Goal: Task Accomplishment & Management: Manage account settings

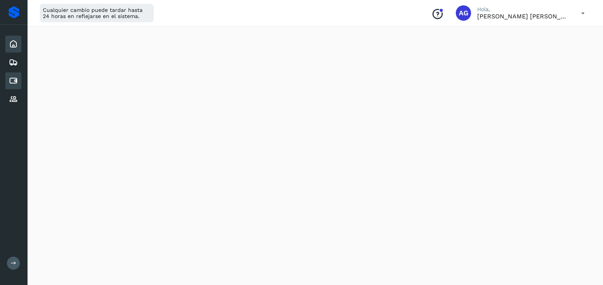
click at [16, 83] on icon at bounding box center [13, 80] width 9 height 9
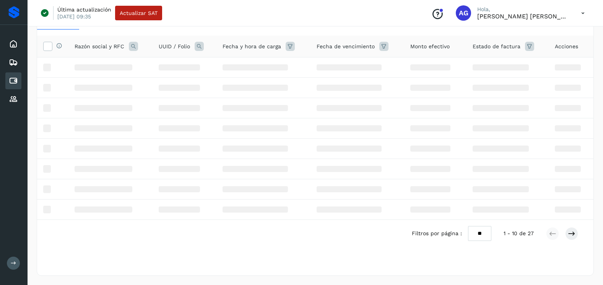
scroll to position [49, 0]
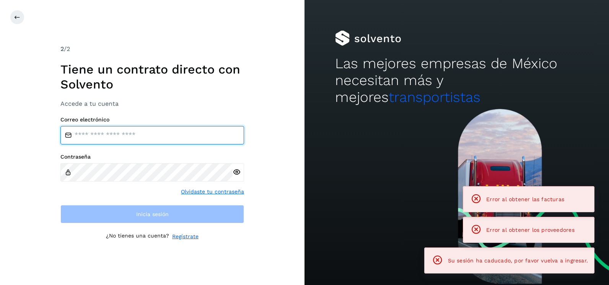
type input "**********"
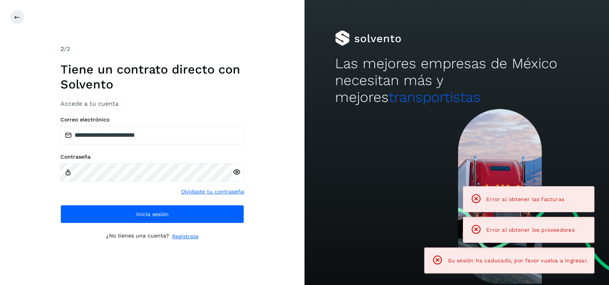
click at [272, 181] on div "**********" at bounding box center [152, 142] width 304 height 285
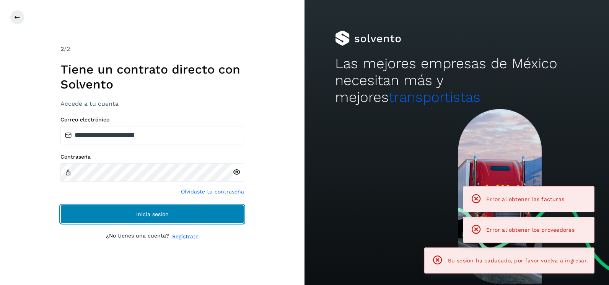
click at [222, 222] on button "Inicia sesión" at bounding box center [152, 214] width 184 height 18
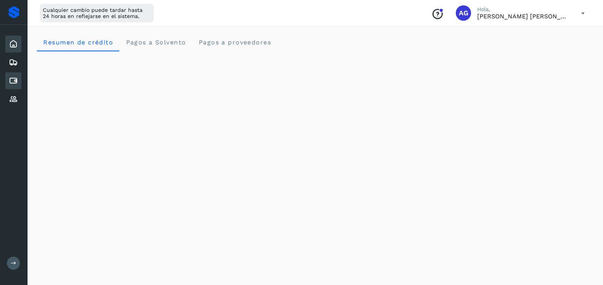
click at [20, 81] on div "Cuentas por pagar" at bounding box center [13, 80] width 16 height 17
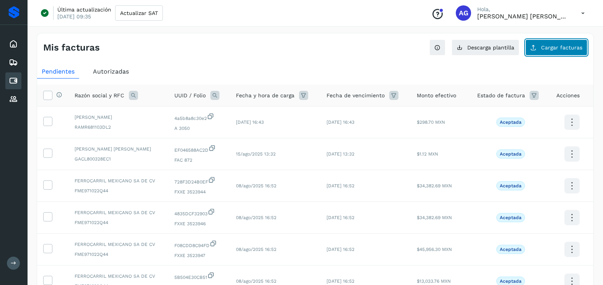
click at [556, 52] on button "Cargar facturas" at bounding box center [557, 47] width 62 height 16
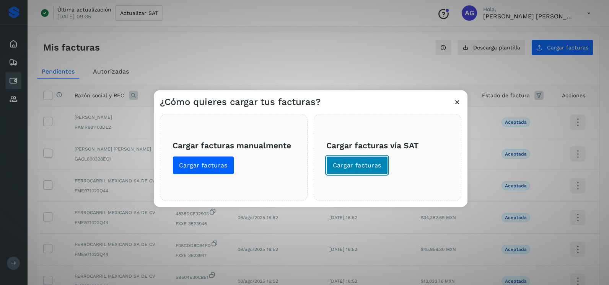
click at [370, 168] on span "Cargar facturas" at bounding box center [357, 165] width 49 height 8
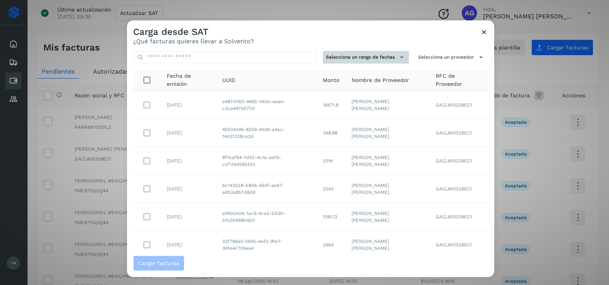
click at [391, 62] on button "Selecciona un rango de fechas" at bounding box center [366, 57] width 86 height 13
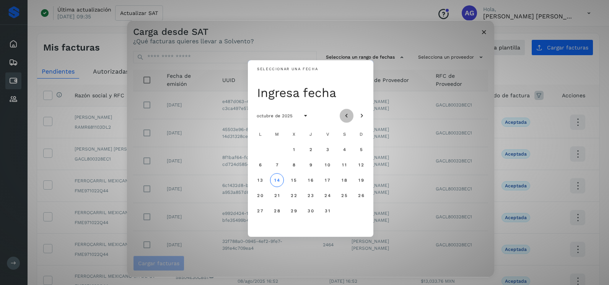
click at [349, 116] on icon "Mes anterior" at bounding box center [347, 116] width 8 height 8
click at [311, 195] on span "25" at bounding box center [310, 194] width 7 height 5
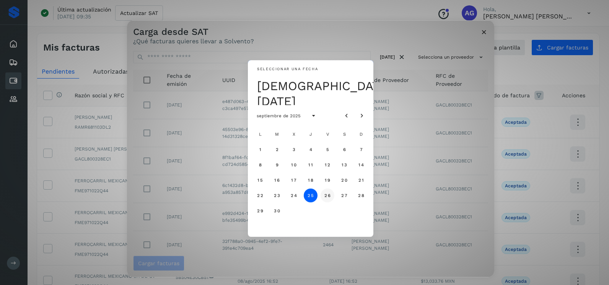
click at [330, 195] on span "26" at bounding box center [327, 194] width 7 height 5
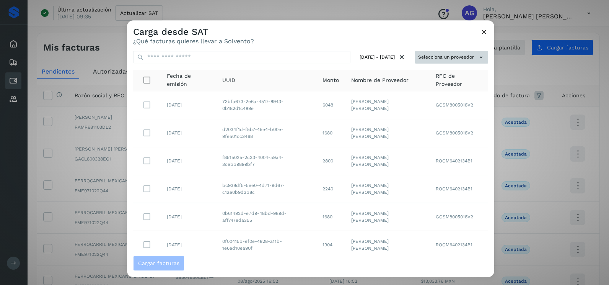
click at [470, 60] on button "Selecciona un proveedor" at bounding box center [451, 57] width 73 height 13
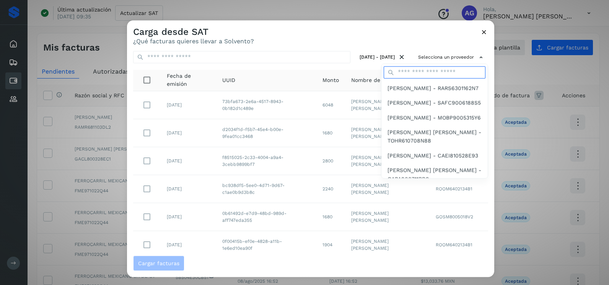
click at [431, 74] on input "text" at bounding box center [435, 72] width 102 height 12
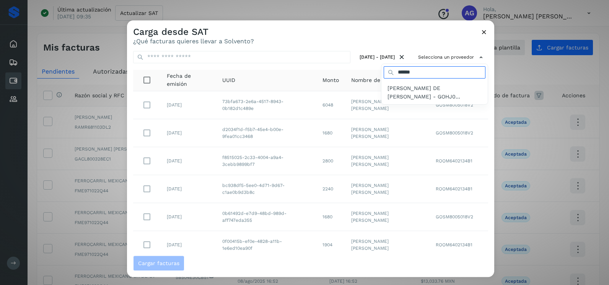
type input "**********"
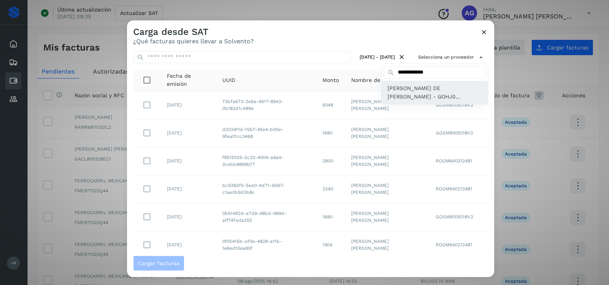
click at [415, 95] on span "[PERSON_NAME] DE [PERSON_NAME] - GOHJ0..." at bounding box center [434, 92] width 94 height 17
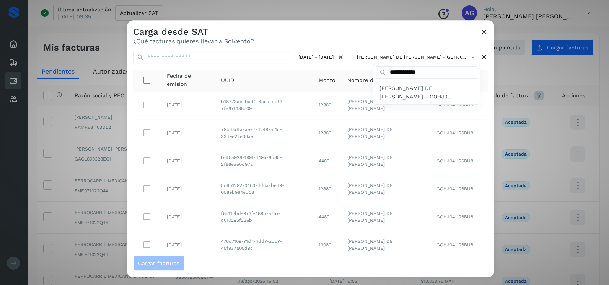
click at [296, 42] on div at bounding box center [431, 162] width 609 height 285
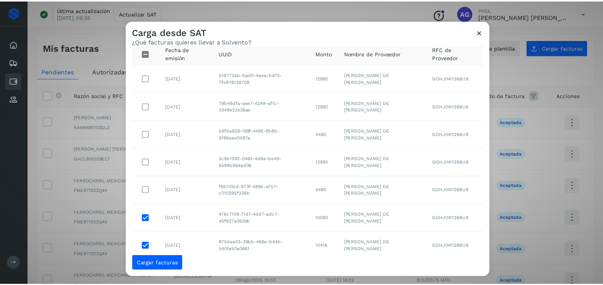
scroll to position [14, 0]
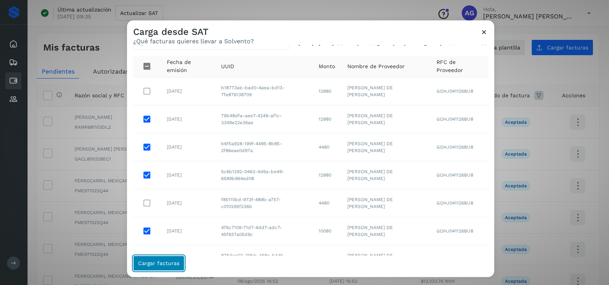
click at [171, 265] on span "Cargar facturas" at bounding box center [158, 262] width 41 height 5
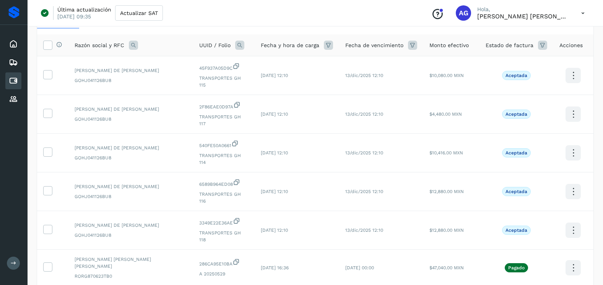
scroll to position [115, 0]
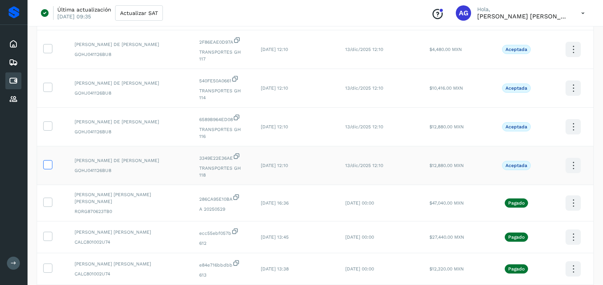
click at [47, 160] on icon at bounding box center [48, 164] width 8 height 8
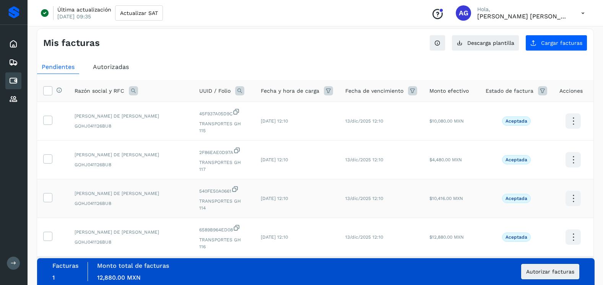
scroll to position [0, 0]
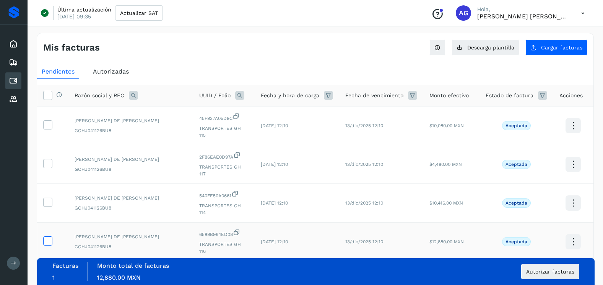
click at [47, 236] on icon at bounding box center [48, 240] width 8 height 8
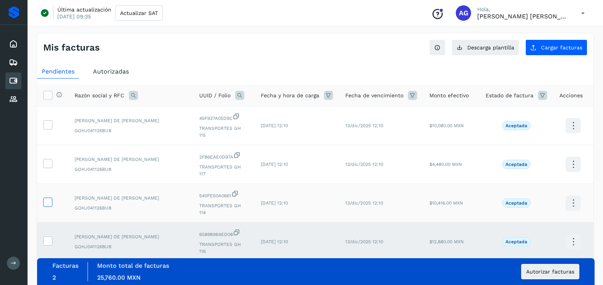
click at [51, 197] on icon at bounding box center [48, 201] width 8 height 8
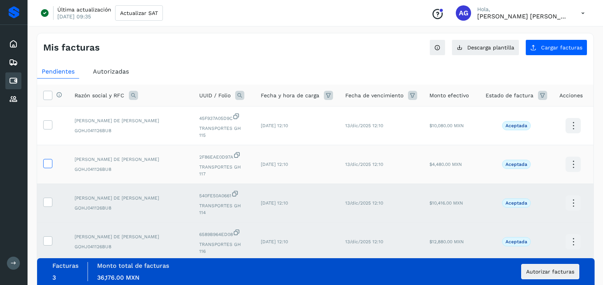
click at [50, 159] on icon at bounding box center [48, 163] width 8 height 8
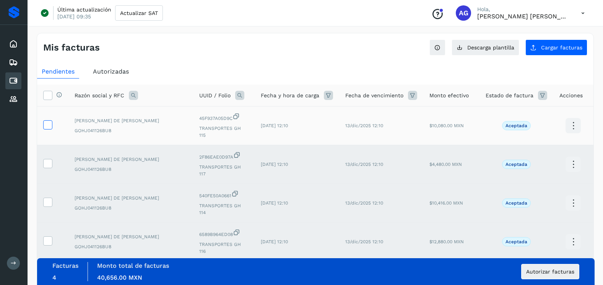
click at [47, 121] on icon at bounding box center [48, 124] width 8 height 8
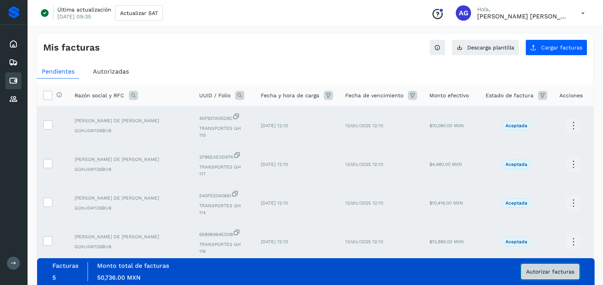
click at [549, 273] on span "Autorizar facturas" at bounding box center [550, 271] width 48 height 5
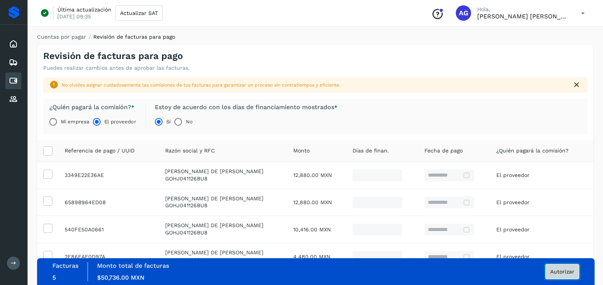
click at [568, 269] on span "Autorizar" at bounding box center [562, 271] width 24 height 5
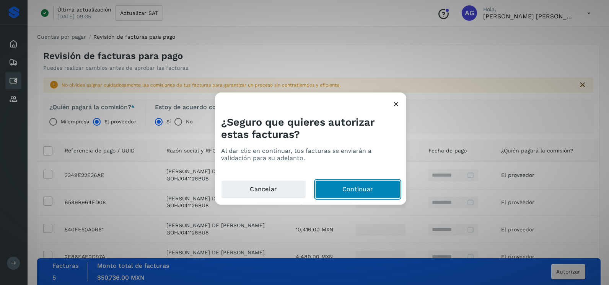
click at [357, 189] on button "Continuar" at bounding box center [357, 189] width 85 height 18
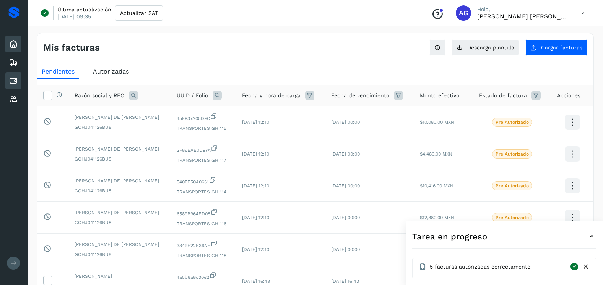
click at [16, 43] on icon at bounding box center [13, 43] width 9 height 9
